Goal: Information Seeking & Learning: Learn about a topic

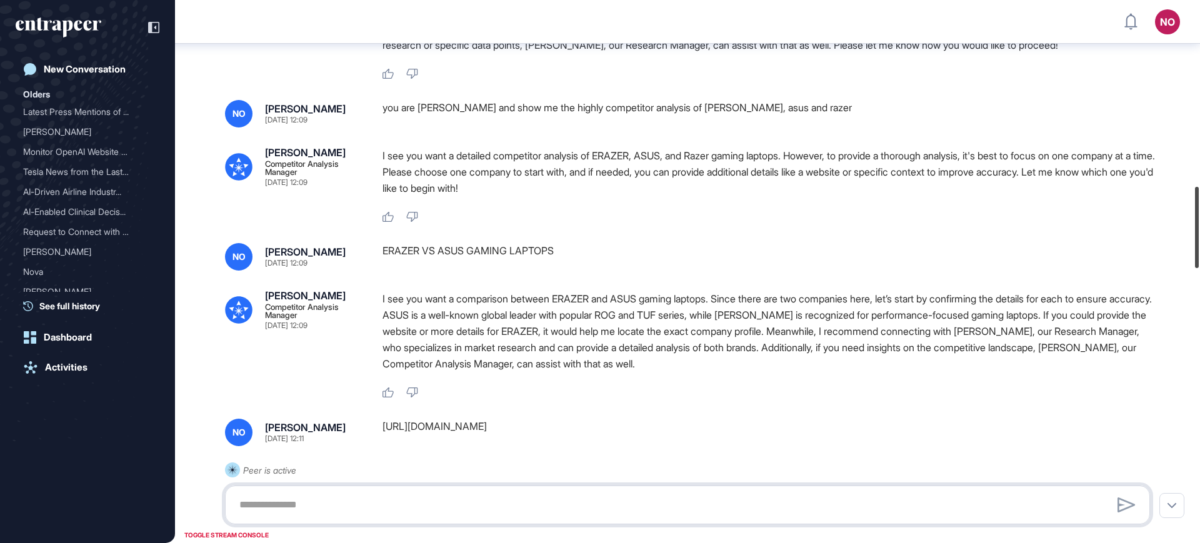
scroll to position [1252, 0]
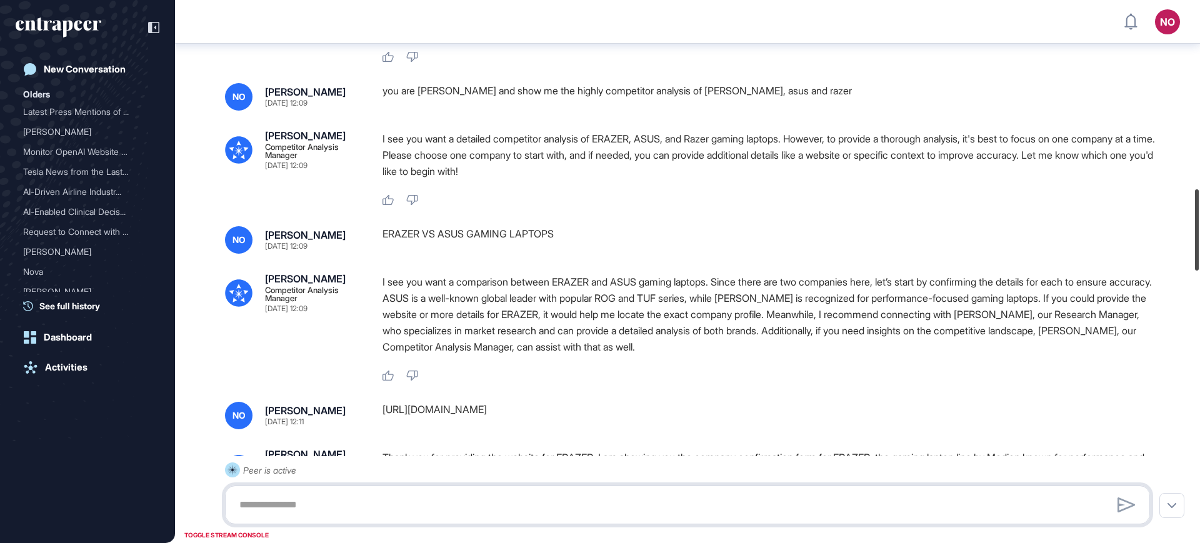
drag, startPoint x: 1199, startPoint y: 186, endPoint x: 1199, endPoint y: 216, distance: 30.0
click at [1199, 216] on div at bounding box center [1197, 229] width 4 height 81
drag, startPoint x: 672, startPoint y: 100, endPoint x: 561, endPoint y: 103, distance: 111.9
click at [561, 103] on div "you are [PERSON_NAME] and show me the highly competitor analysis of [PERSON_NAM…" at bounding box center [770, 96] width 777 height 27
copy div "competitor analysis of [PERSON_NAME], asus and razer"
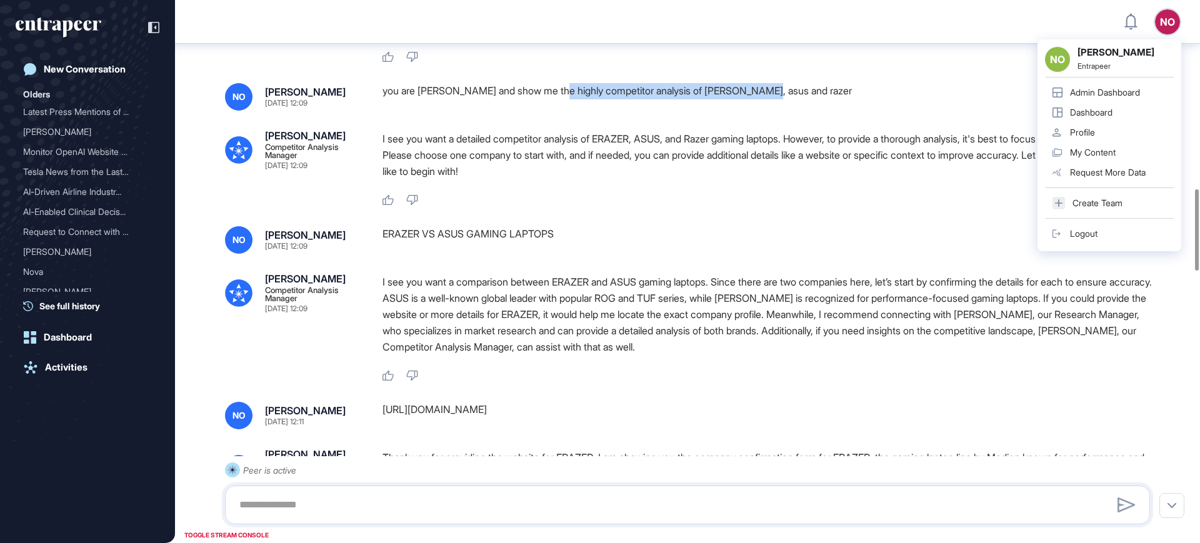
click at [1125, 82] on link "Admin Dashboard" at bounding box center [1109, 92] width 129 height 20
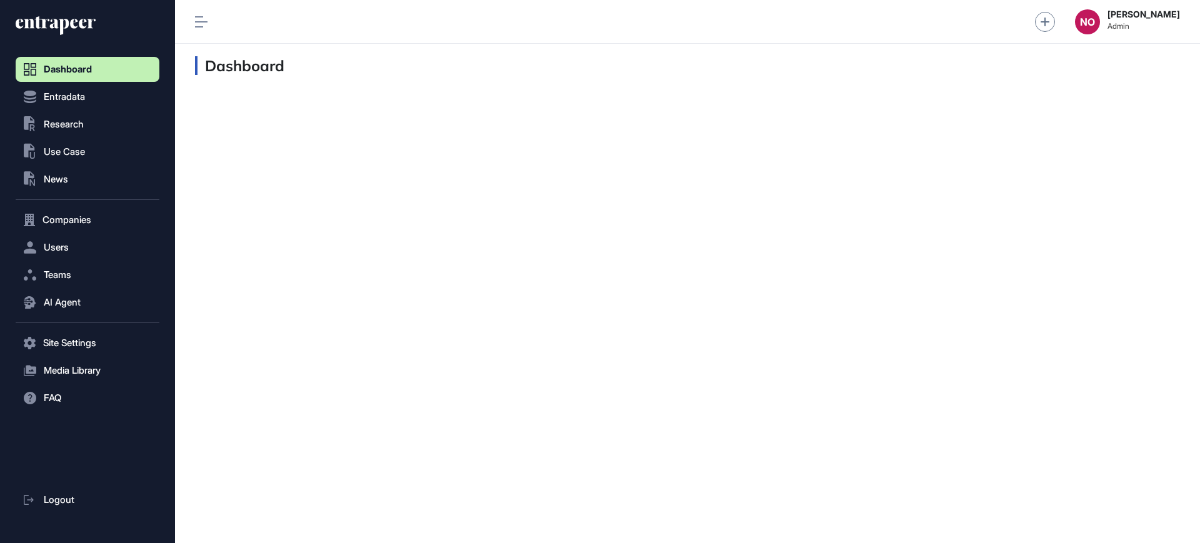
scroll to position [1, 1]
click at [69, 113] on button ".st0{fill:currentColor} Research" at bounding box center [88, 124] width 144 height 25
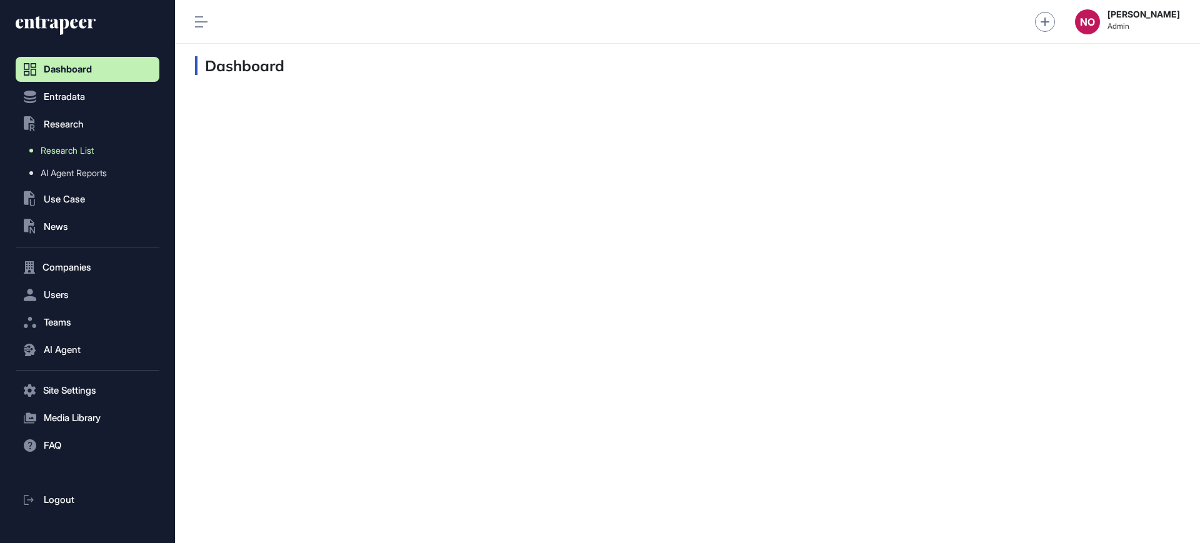
click at [79, 149] on span "Research List" at bounding box center [67, 151] width 53 height 10
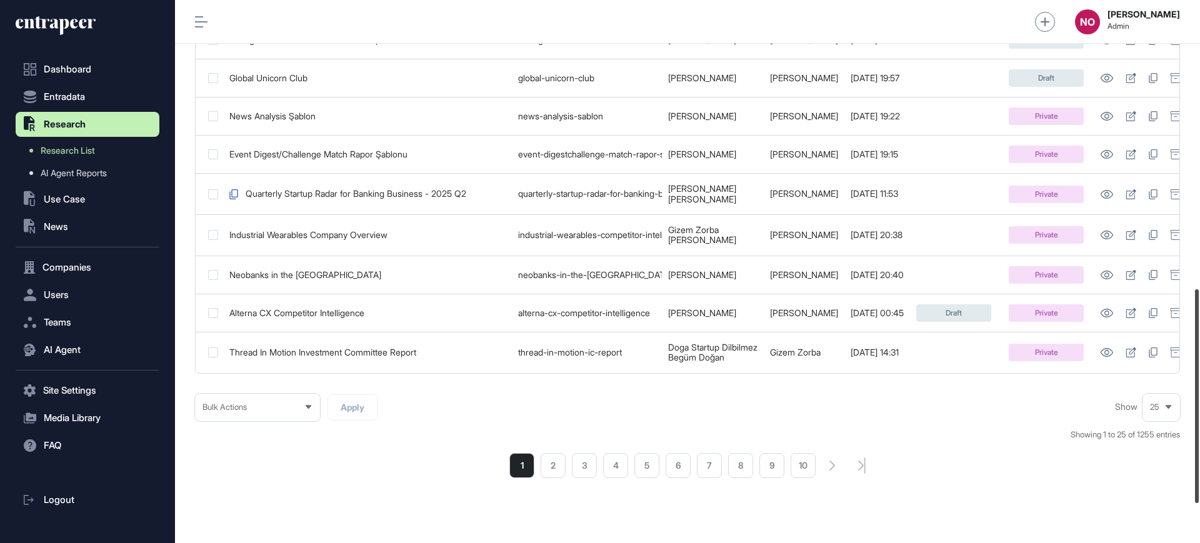
scroll to position [812, 0]
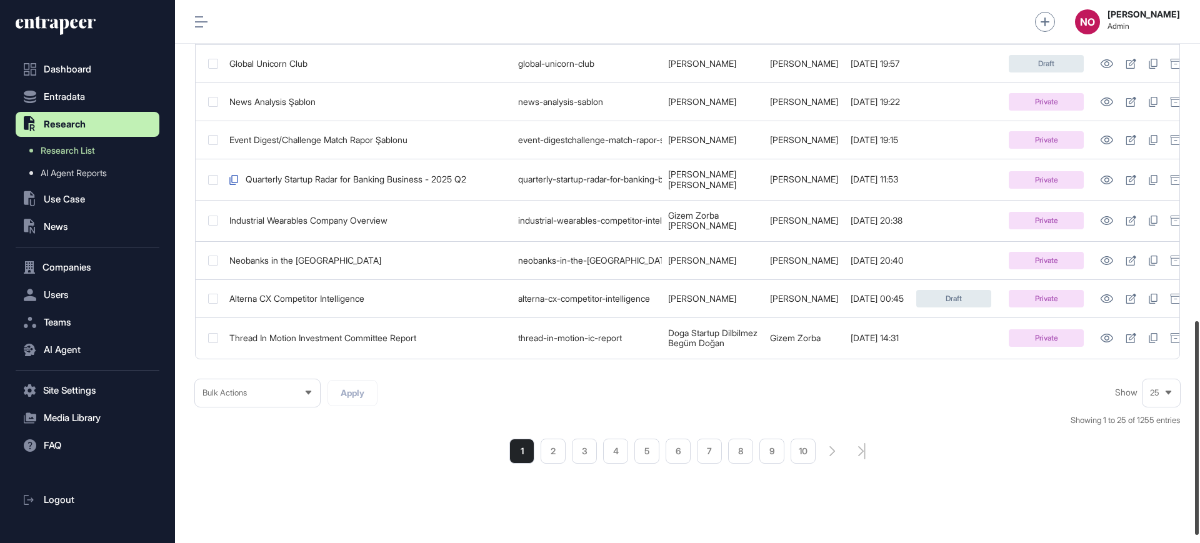
drag, startPoint x: 1199, startPoint y: 186, endPoint x: 1199, endPoint y: 506, distance: 320.0
click at [1199, 506] on div at bounding box center [1197, 428] width 4 height 214
click at [551, 455] on li "2" at bounding box center [553, 451] width 25 height 25
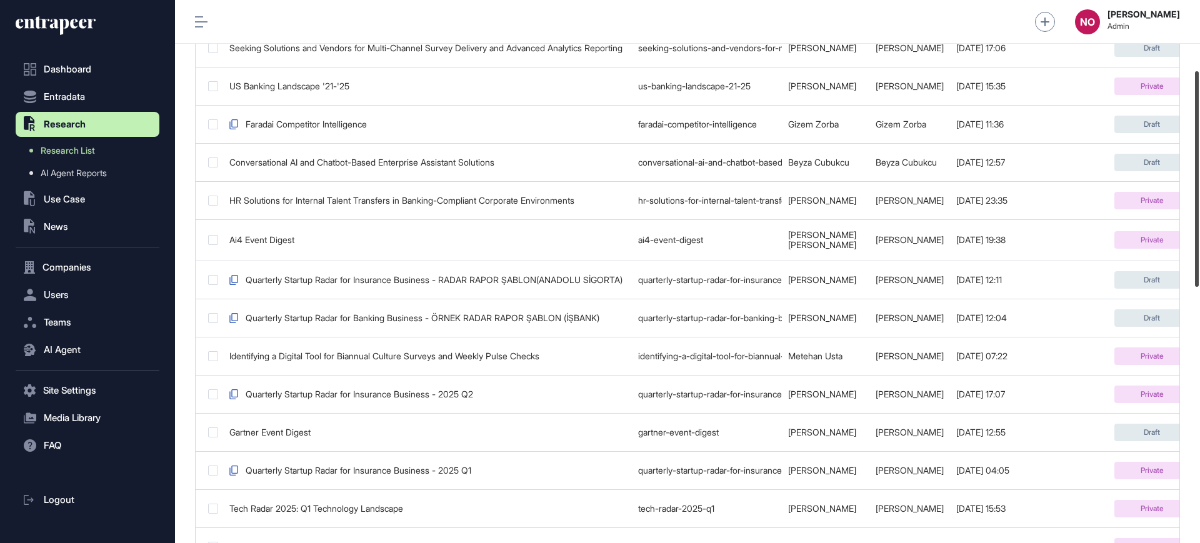
scroll to position [181, 0]
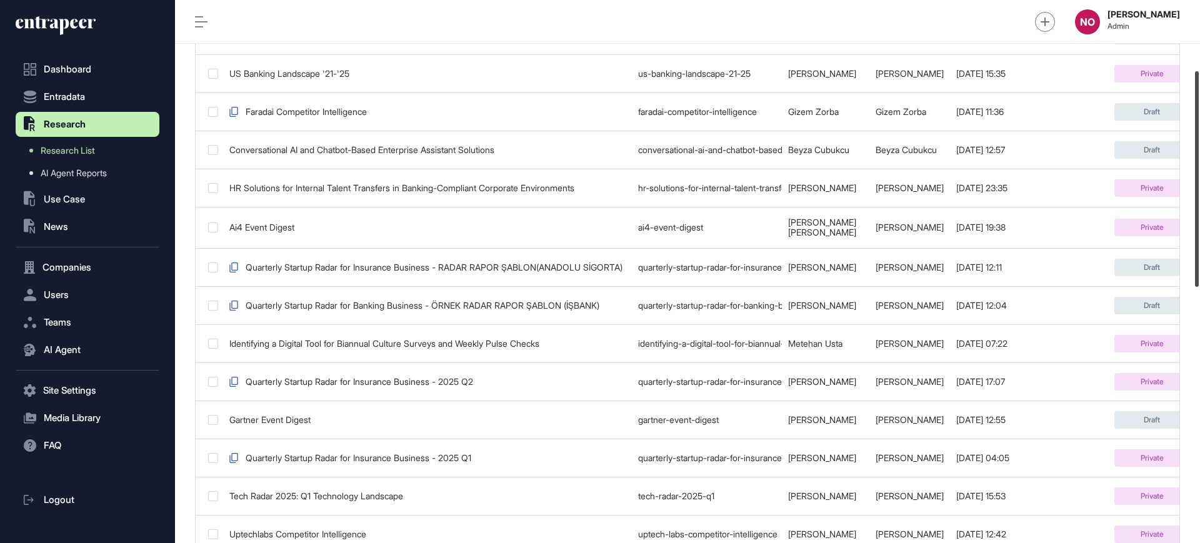
drag, startPoint x: 1199, startPoint y: 81, endPoint x: 1199, endPoint y: 152, distance: 71.2
click at [1199, 152] on div at bounding box center [1197, 179] width 4 height 216
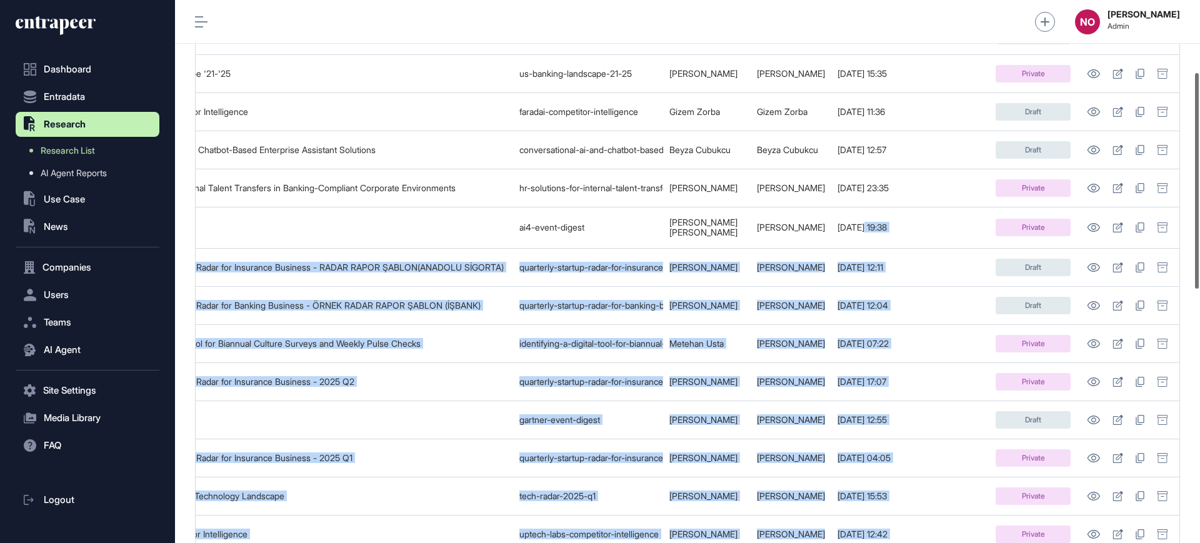
drag, startPoint x: 1028, startPoint y: 223, endPoint x: 1199, endPoint y: 235, distance: 171.6
click at [1199, 235] on div "Admin Dashboard Dashboard Profile My Content Request More Data NO Naciye Ozcan …" at bounding box center [687, 271] width 1025 height 543
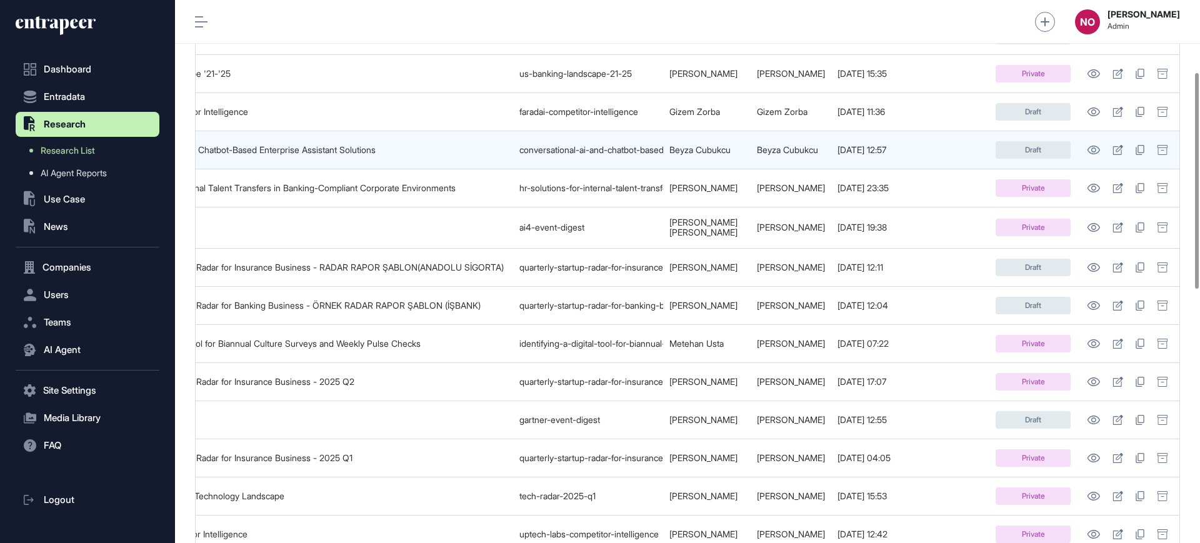
click at [831, 131] on td "2025-08-04 12:57" at bounding box center [864, 150] width 66 height 38
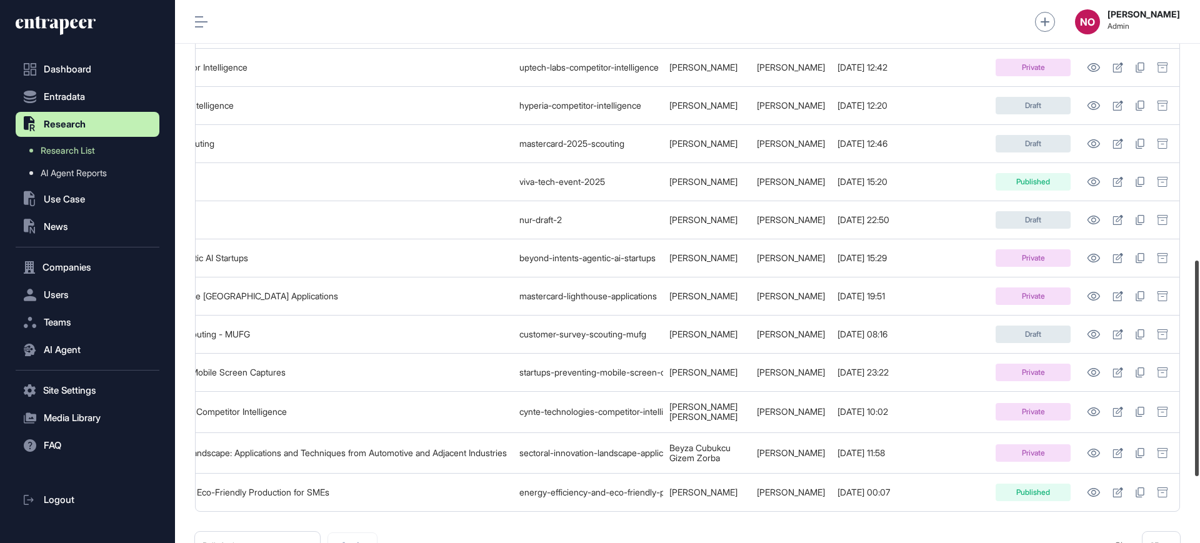
scroll to position [641, 0]
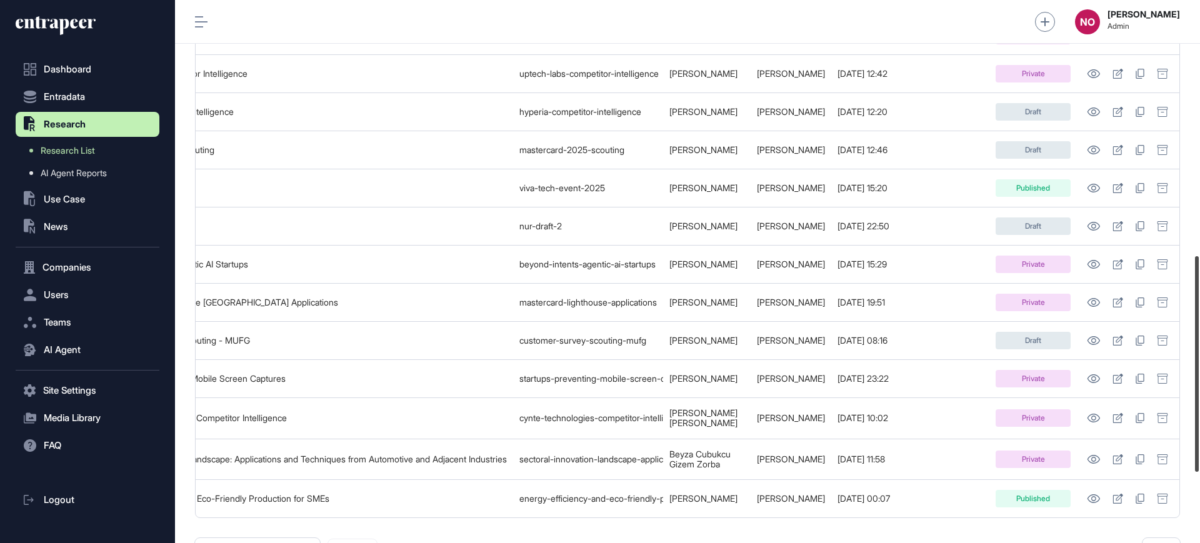
drag, startPoint x: 1199, startPoint y: 161, endPoint x: 1199, endPoint y: 361, distance: 199.4
click at [1199, 361] on div at bounding box center [1197, 364] width 4 height 216
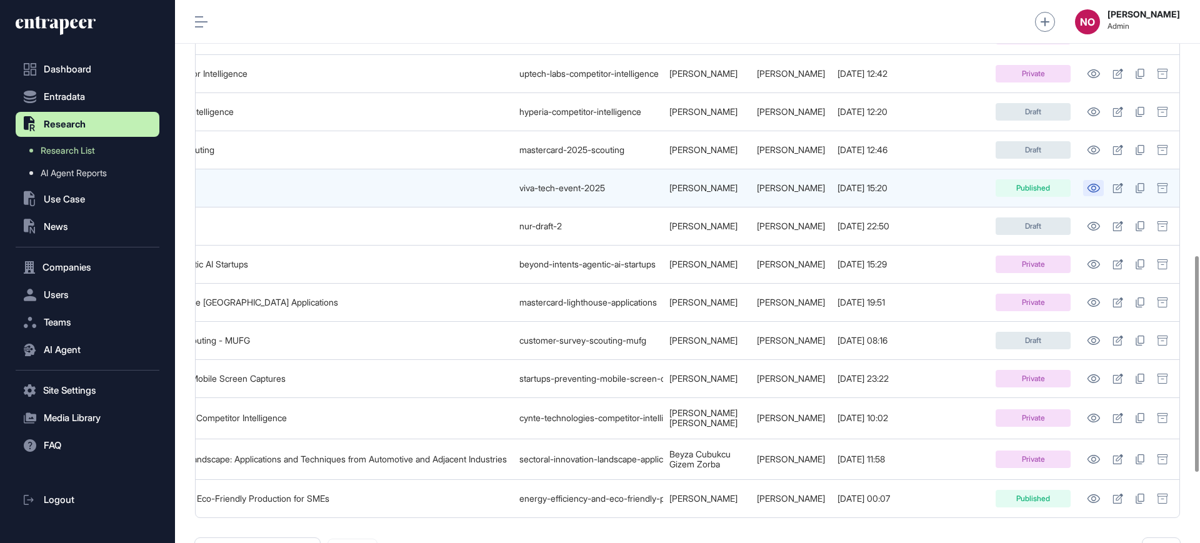
click at [1098, 184] on icon at bounding box center [1093, 188] width 13 height 9
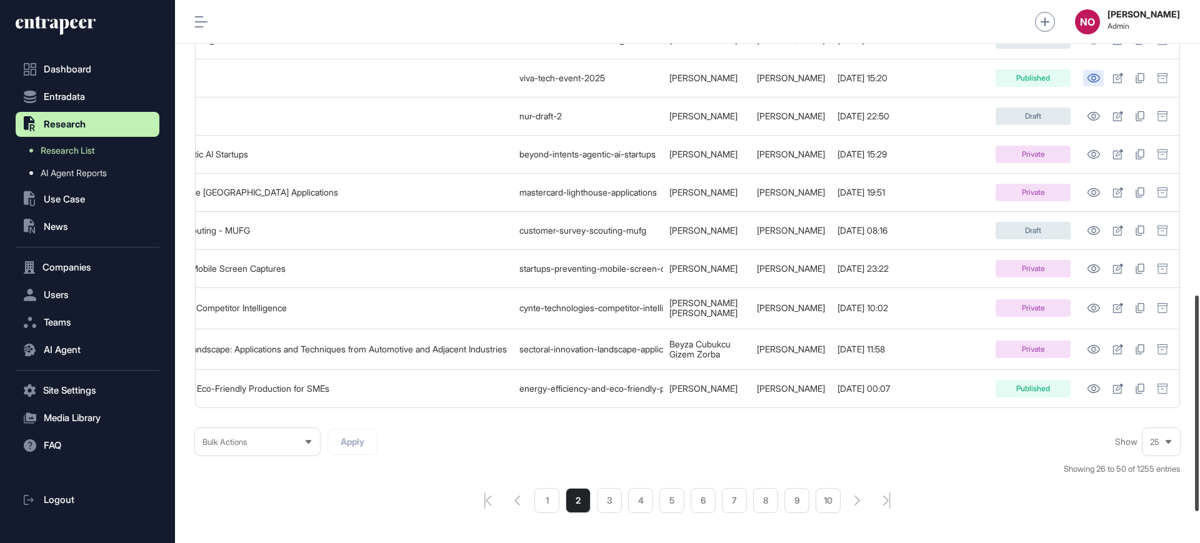
scroll to position [757, 0]
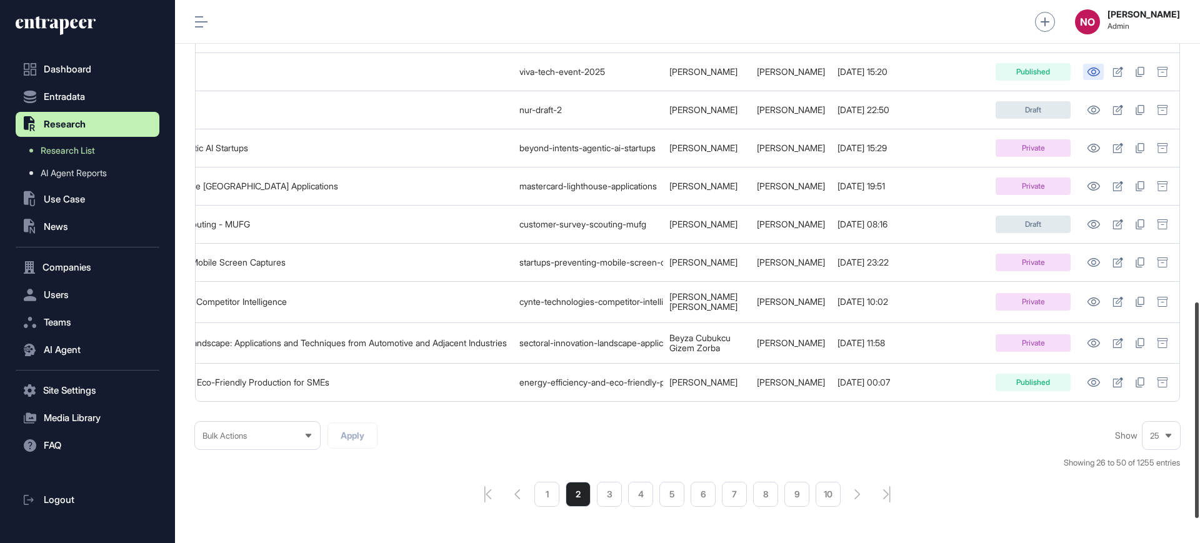
drag, startPoint x: 1199, startPoint y: 334, endPoint x: 1199, endPoint y: 365, distance: 30.6
click at [1199, 365] on div at bounding box center [1197, 410] width 4 height 216
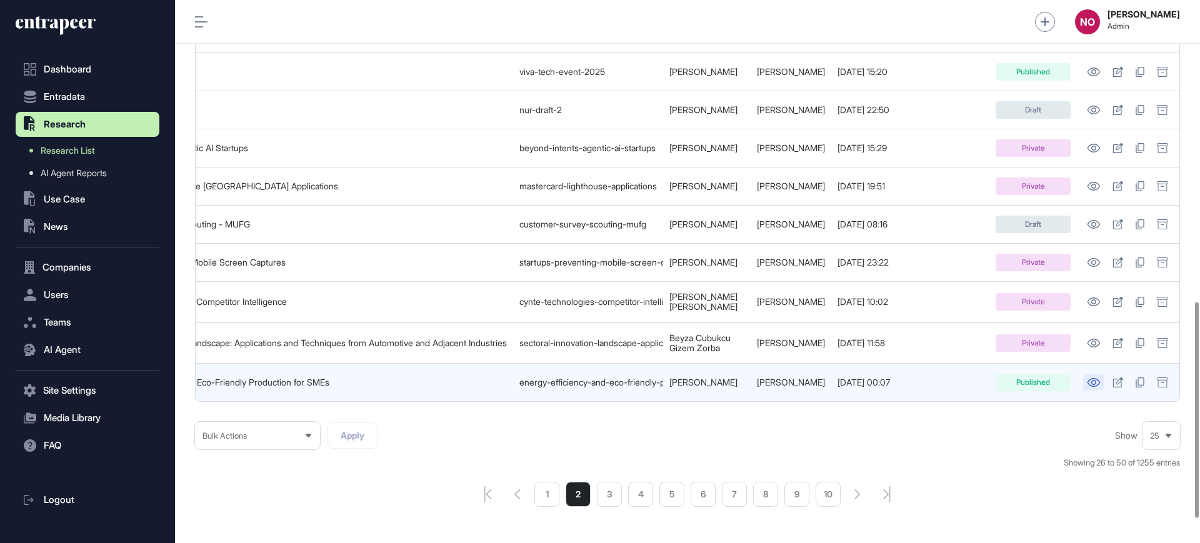
click at [1090, 379] on icon at bounding box center [1093, 382] width 12 height 9
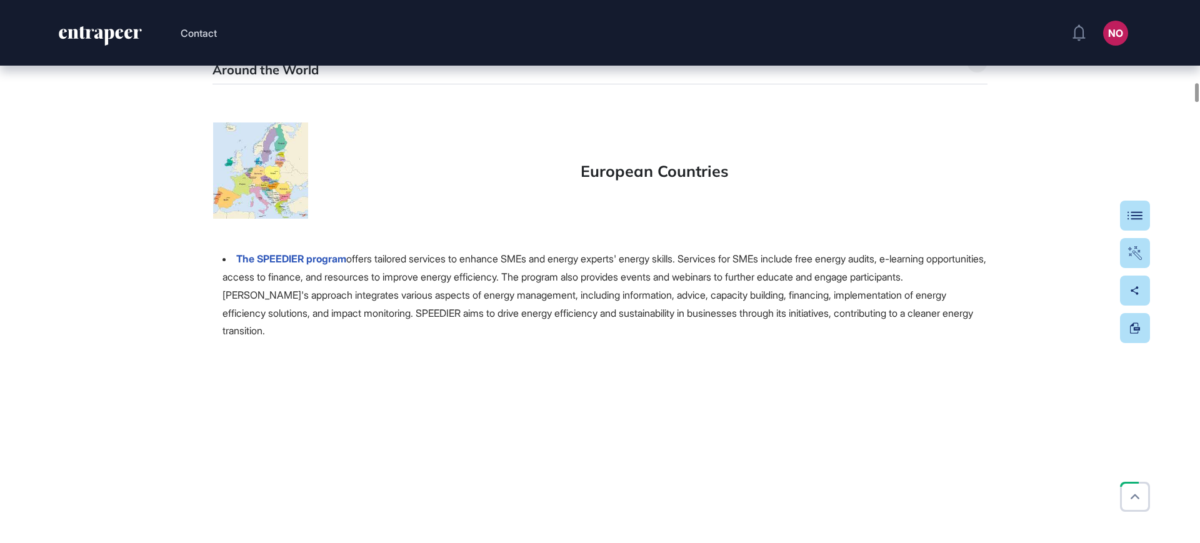
scroll to position [15681, 0]
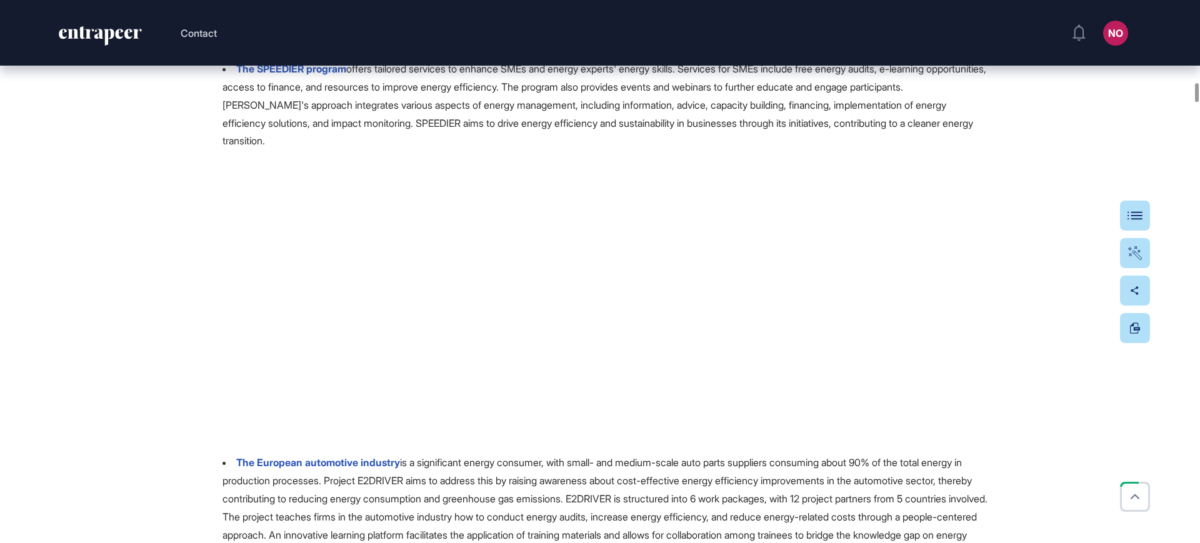
drag, startPoint x: 1199, startPoint y: 94, endPoint x: 955, endPoint y: 207, distance: 269.3
click at [1199, 102] on div at bounding box center [1197, 92] width 4 height 19
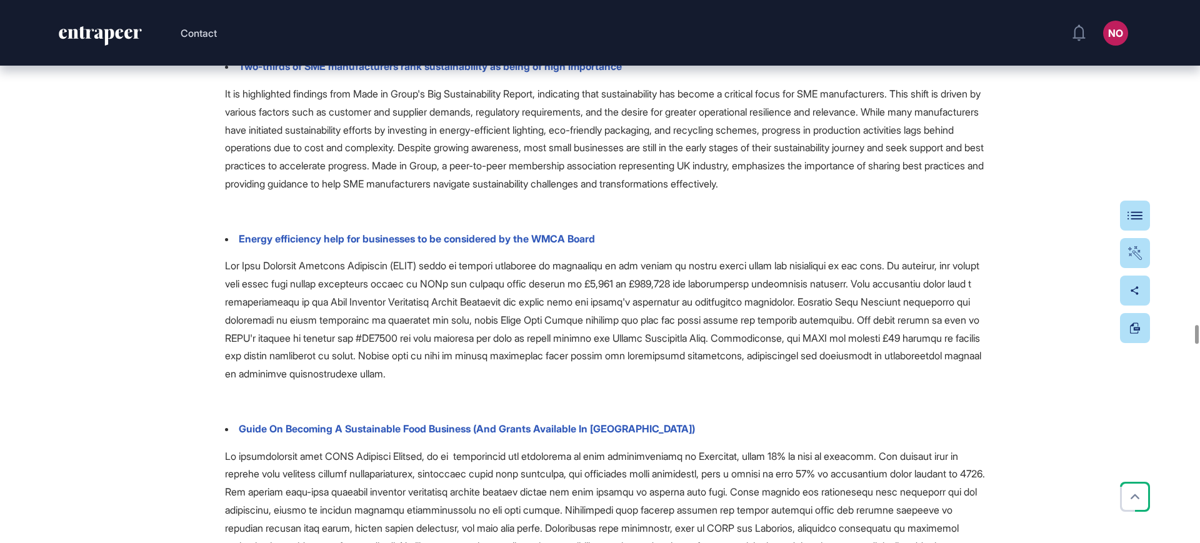
scroll to position [61903, 0]
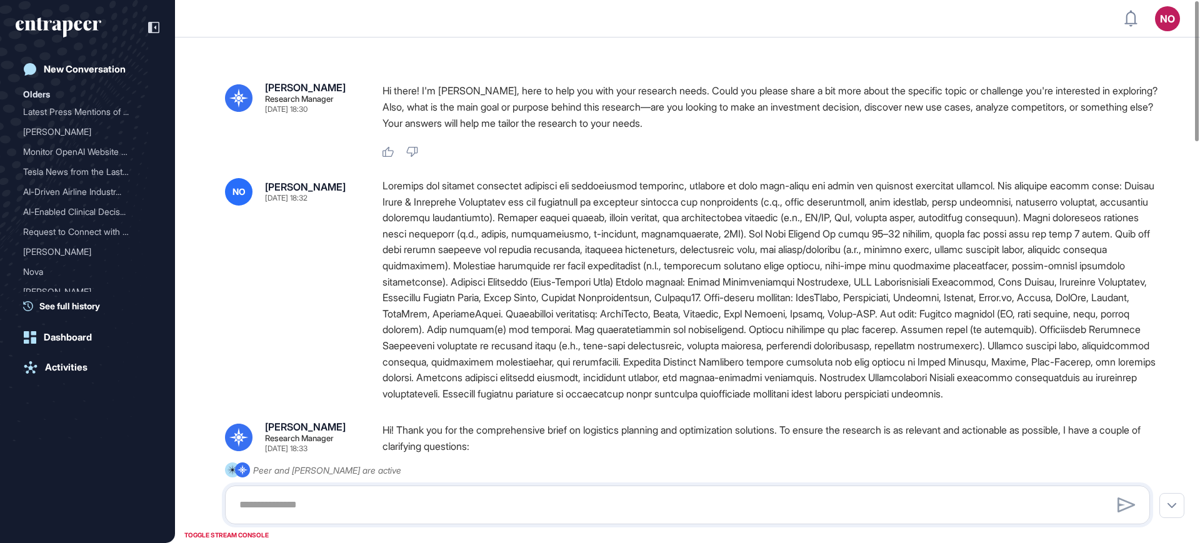
scroll to position [1, 1]
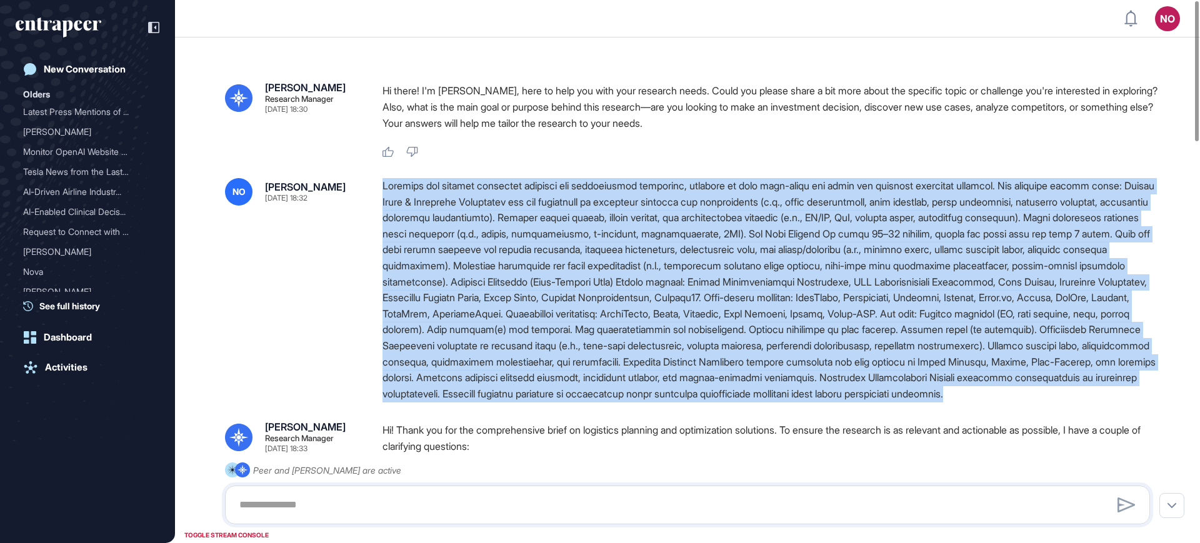
drag, startPoint x: 387, startPoint y: 189, endPoint x: 719, endPoint y: 412, distance: 400.4
click at [719, 402] on div "NO Naciye Ozcan Aug 15, 2025 18:32" at bounding box center [687, 290] width 925 height 224
copy div "Identify and analyze logistics planning and optimization solutions, focusing on…"
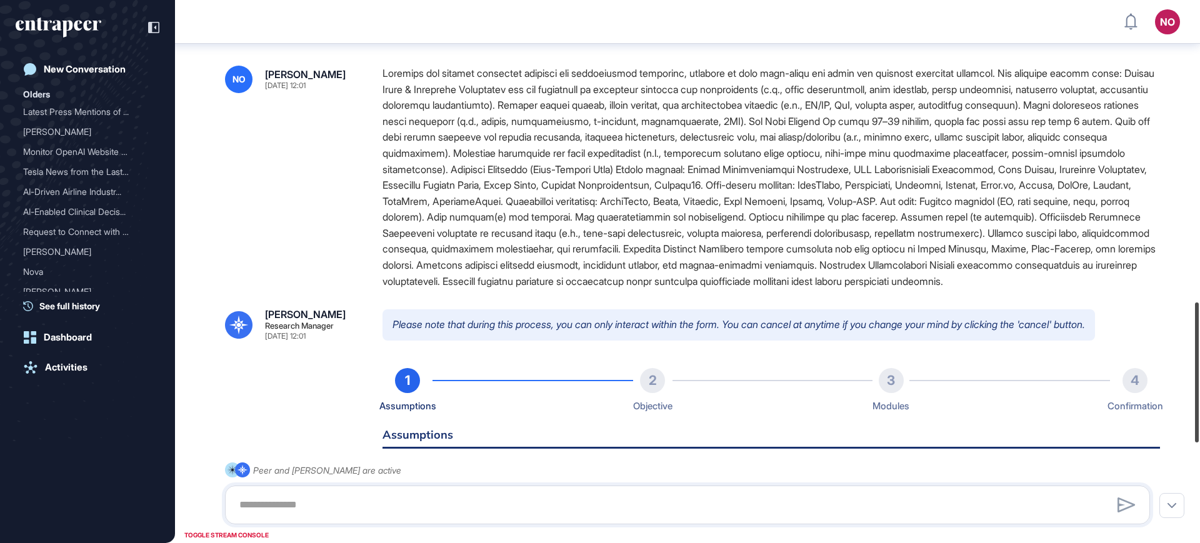
scroll to position [1171, 0]
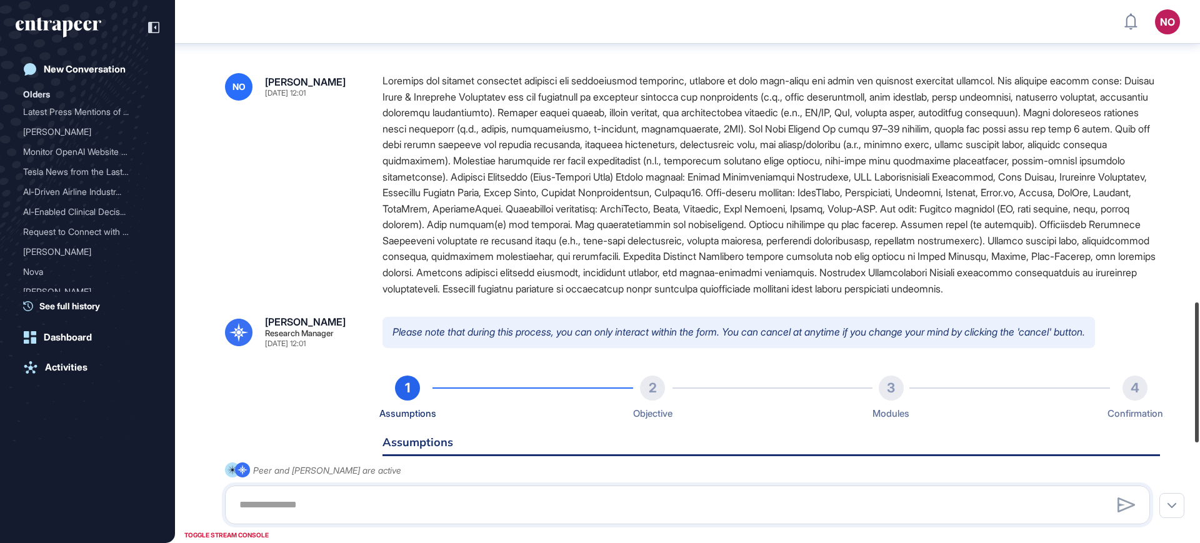
drag, startPoint x: 1199, startPoint y: 433, endPoint x: 1199, endPoint y: 334, distance: 98.7
click at [1199, 334] on div at bounding box center [1197, 372] width 4 height 140
